Goal: Information Seeking & Learning: Learn about a topic

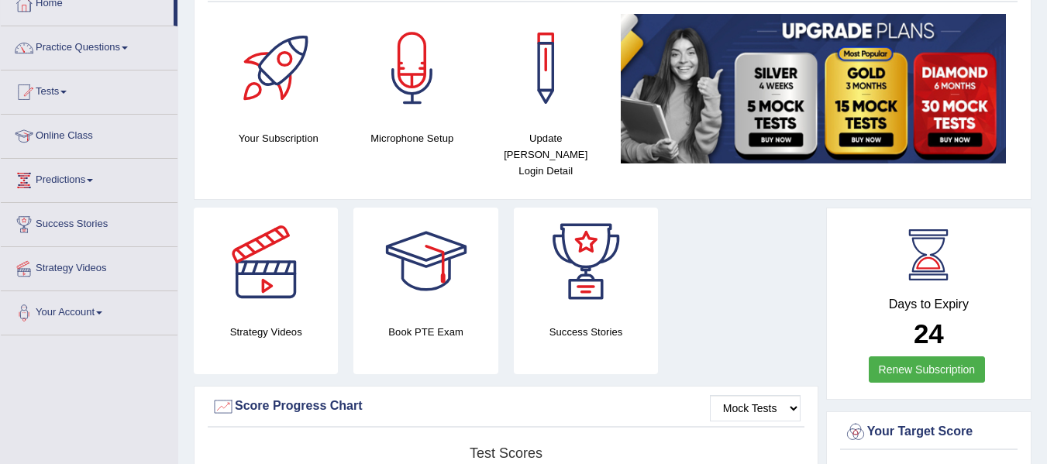
scroll to position [94, 0]
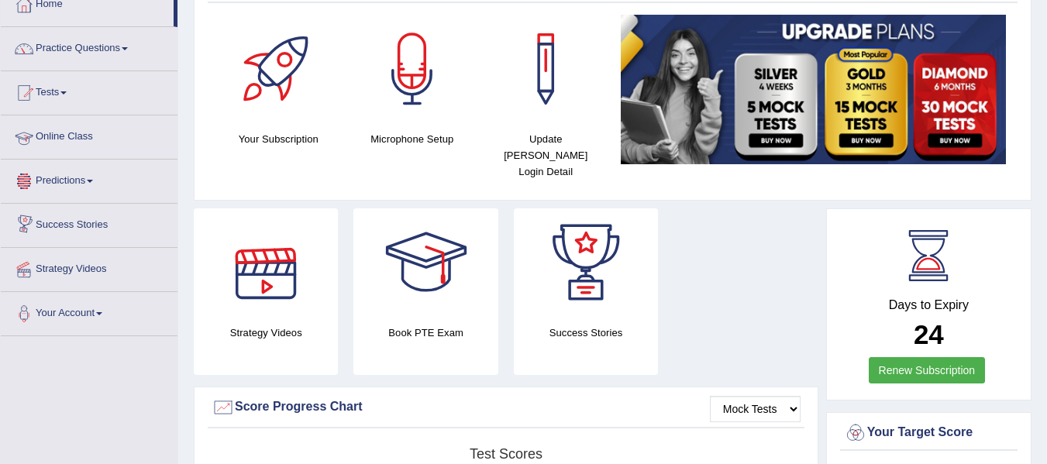
click at [95, 153] on link "Online Class" at bounding box center [89, 134] width 177 height 39
click at [95, 153] on link "Online Class" at bounding box center [87, 134] width 173 height 39
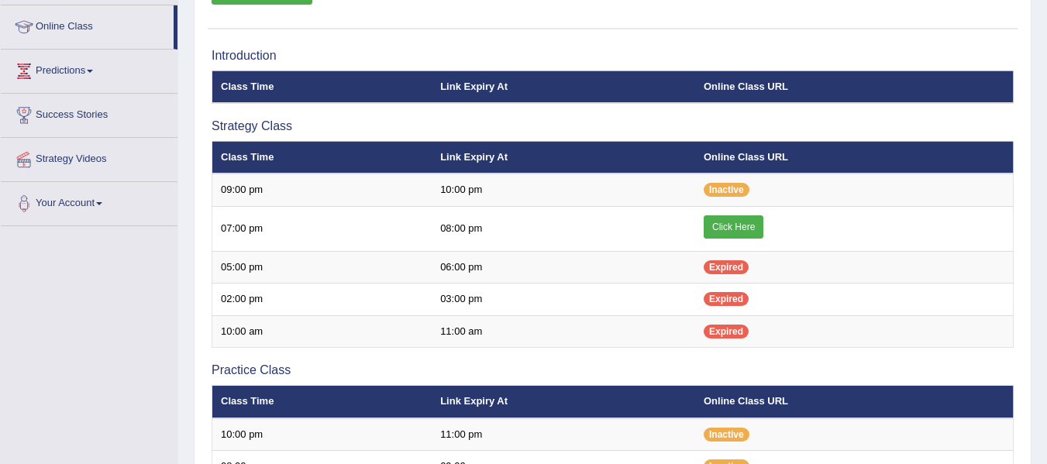
scroll to position [227, 0]
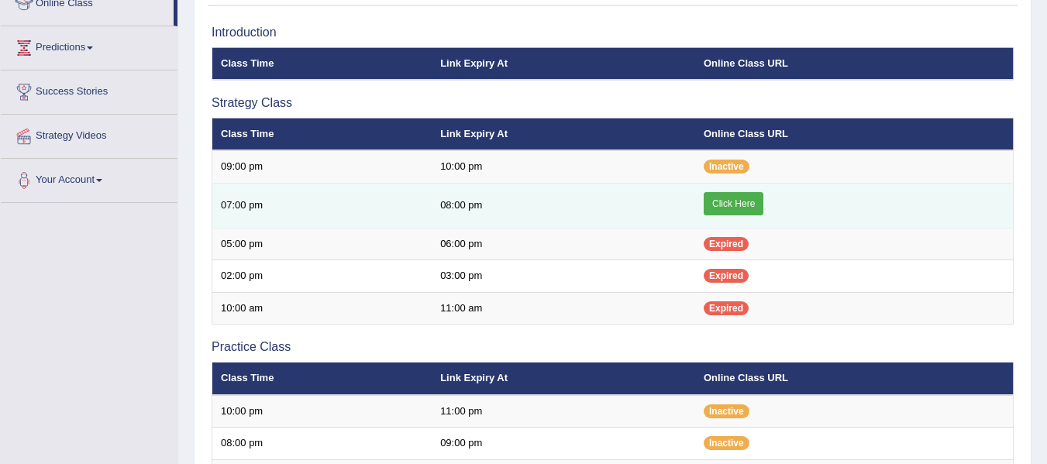
click at [745, 203] on link "Click Here" at bounding box center [734, 203] width 60 height 23
